Goal: Transaction & Acquisition: Purchase product/service

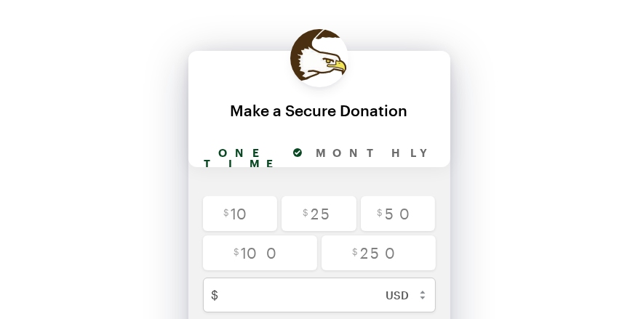
scroll to position [73, 0]
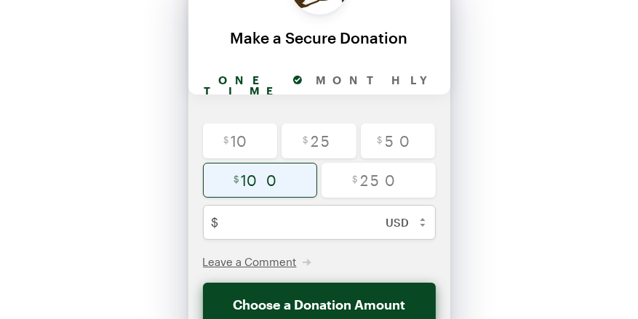
click at [291, 178] on input "radio" at bounding box center [260, 180] width 114 height 35
radio input "true"
type input "100"
checkbox input "false"
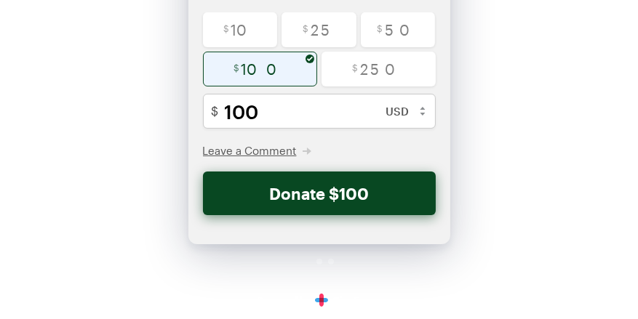
scroll to position [186, 0]
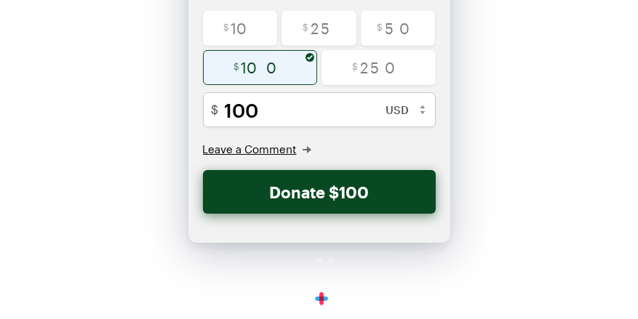
click at [272, 145] on span "Leave a Comment" at bounding box center [250, 149] width 94 height 13
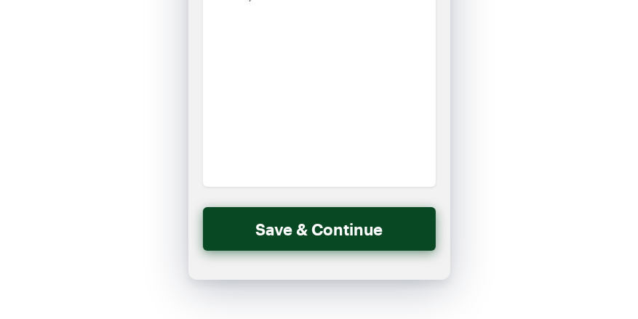
scroll to position [0, 0]
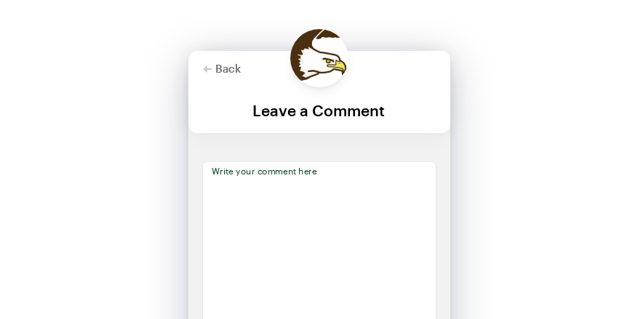
click at [319, 182] on textarea at bounding box center [319, 267] width 233 height 210
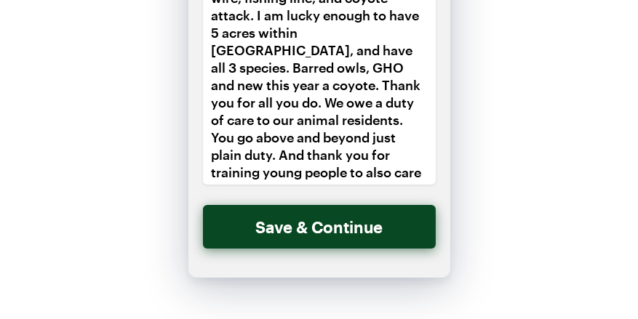
scroll to position [204, 0]
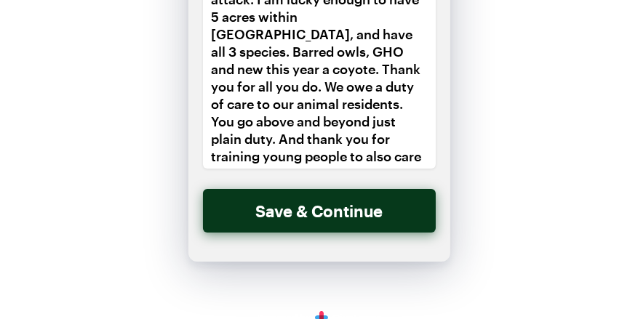
type textarea "This time the gift is in honor of your owls rescued from barbed wire, fishing l…"
click at [326, 204] on button "Save & Continue" at bounding box center [319, 211] width 233 height 44
checkbox input "false"
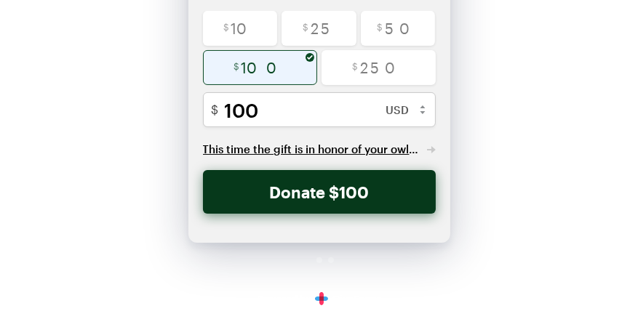
scroll to position [186, 0]
click at [314, 191] on button "Donate $100" at bounding box center [319, 192] width 233 height 44
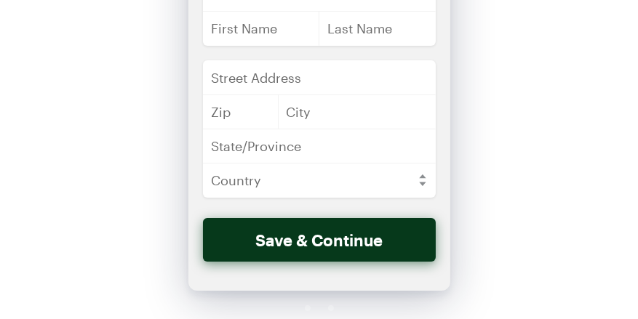
scroll to position [0, 0]
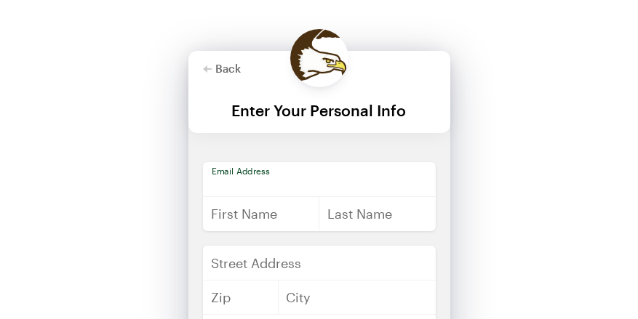
click at [309, 180] on input "email" at bounding box center [319, 179] width 233 height 35
type input "[EMAIL_ADDRESS][DOMAIN_NAME]"
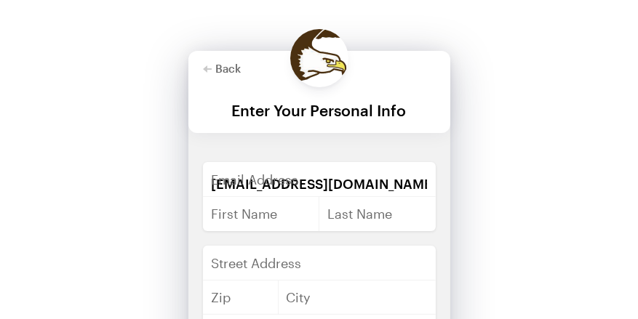
type input "[PERSON_NAME]"
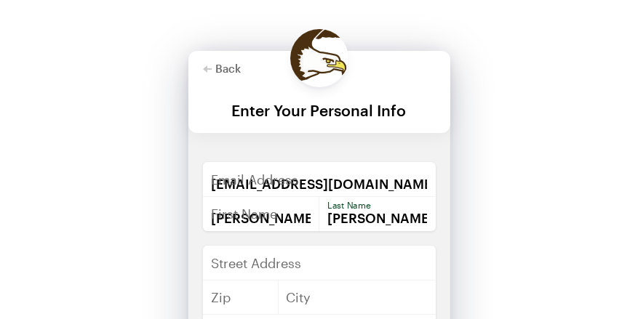
type input "[STREET_ADDRESS]"
type input "54449"
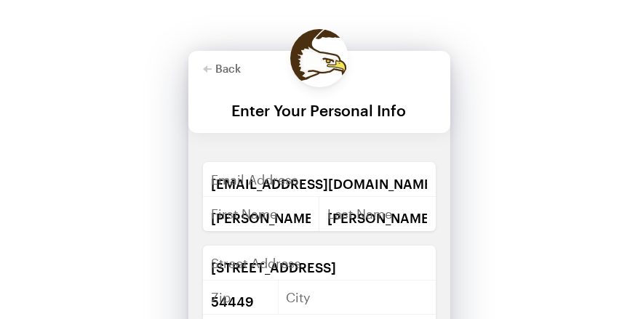
type input "Marshfield"
type input "WI"
select select "US"
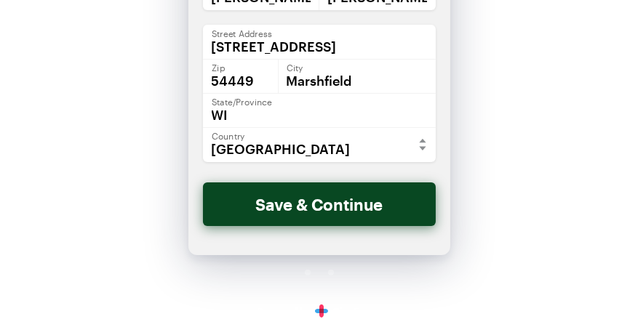
scroll to position [234, 0]
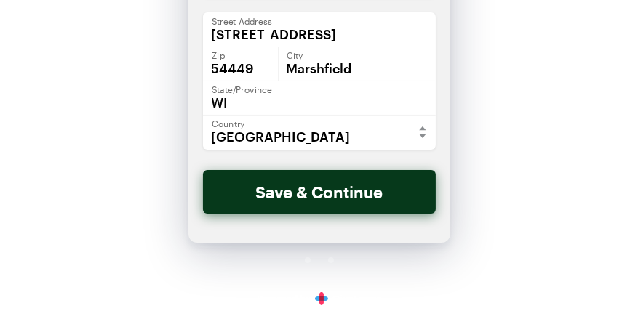
click at [332, 190] on button "Save & Continue" at bounding box center [319, 192] width 233 height 44
checkbox input "false"
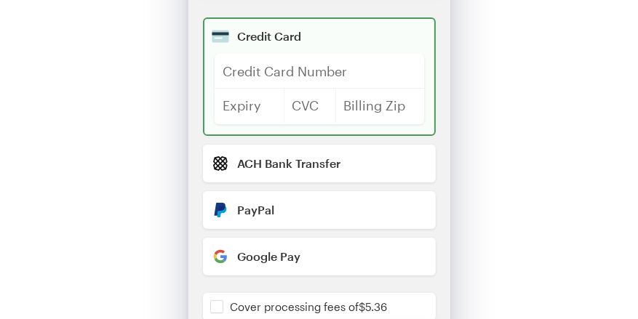
scroll to position [146, 0]
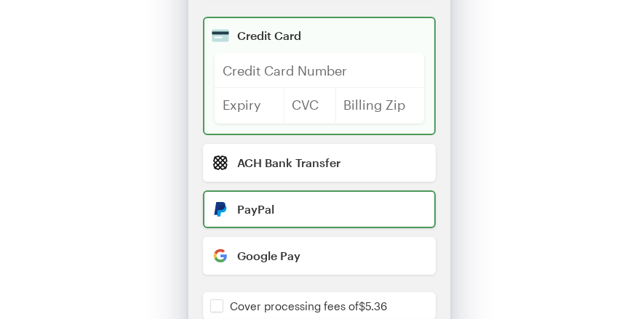
click at [287, 202] on input "radio" at bounding box center [319, 210] width 233 height 38
radio input "true"
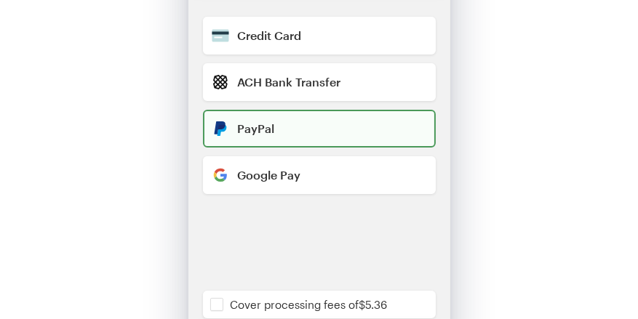
click at [268, 124] on div "PayPal" at bounding box center [331, 129] width 186 height 12
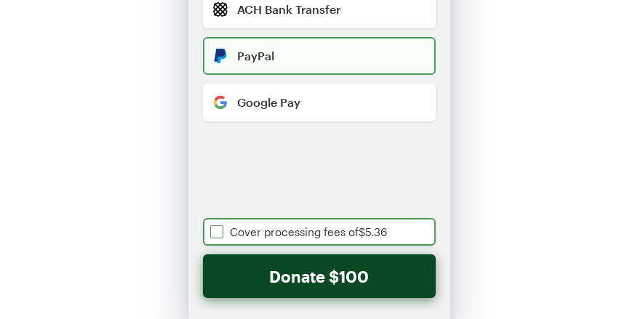
click at [219, 230] on input "checkbox" at bounding box center [319, 232] width 233 height 28
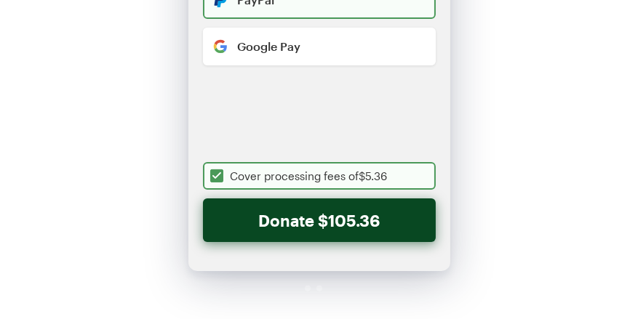
scroll to position [291, 0]
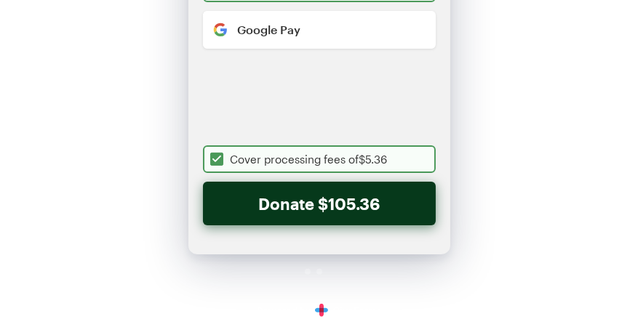
checkbox input "true"
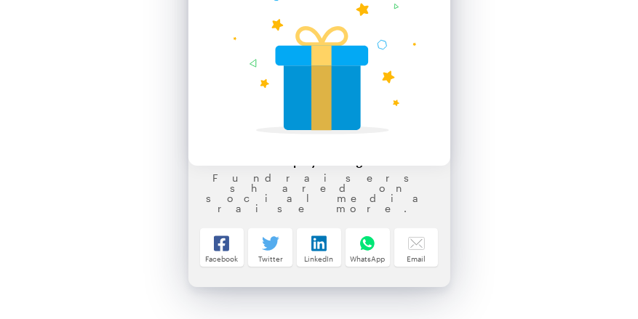
scroll to position [218, 0]
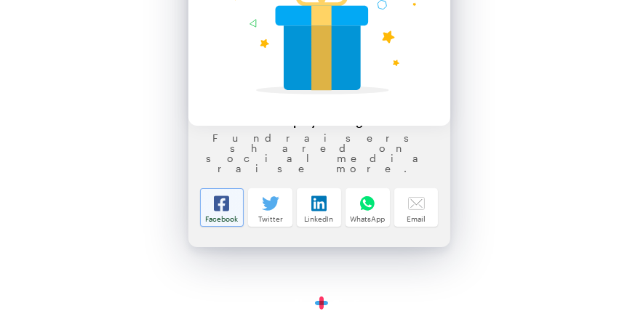
click at [217, 204] on icon at bounding box center [221, 203] width 15 height 15
